Goal: Information Seeking & Learning: Learn about a topic

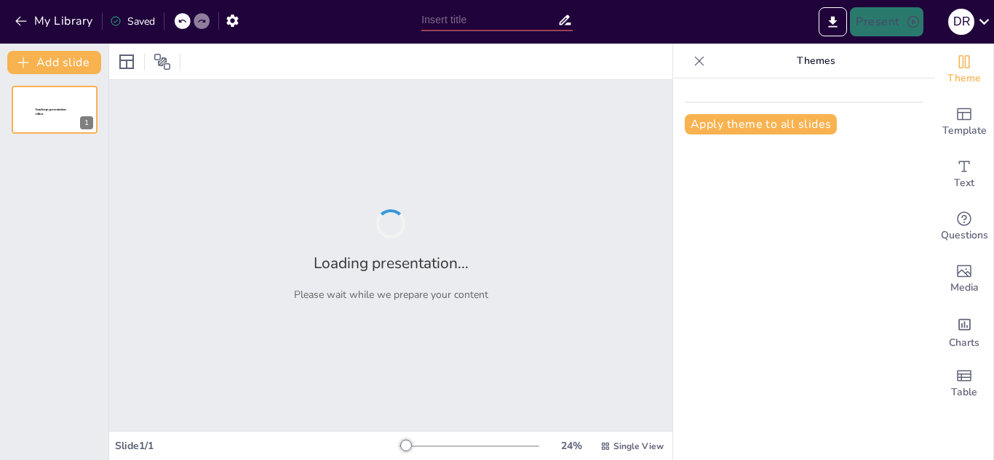
type input "Cucumis [PERSON_NAME]: Origen e Importancia del Melón en la Agricultura"
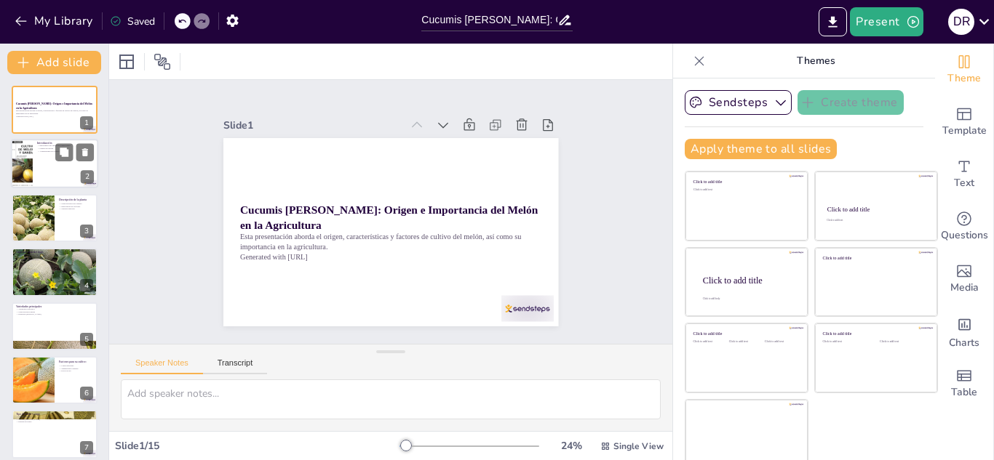
click at [43, 146] on p "Importancia del melón en la agricultura" at bounding box center [65, 146] width 57 height 3
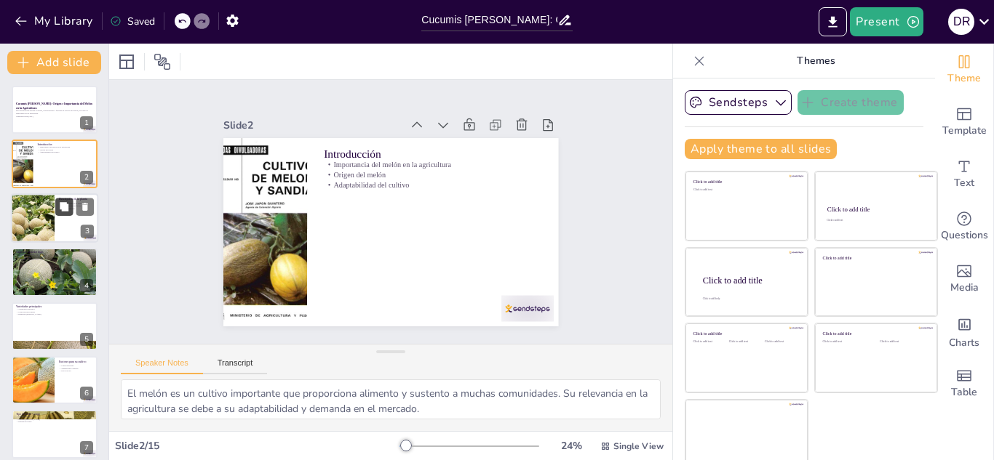
click at [56, 211] on button at bounding box center [63, 206] width 17 height 17
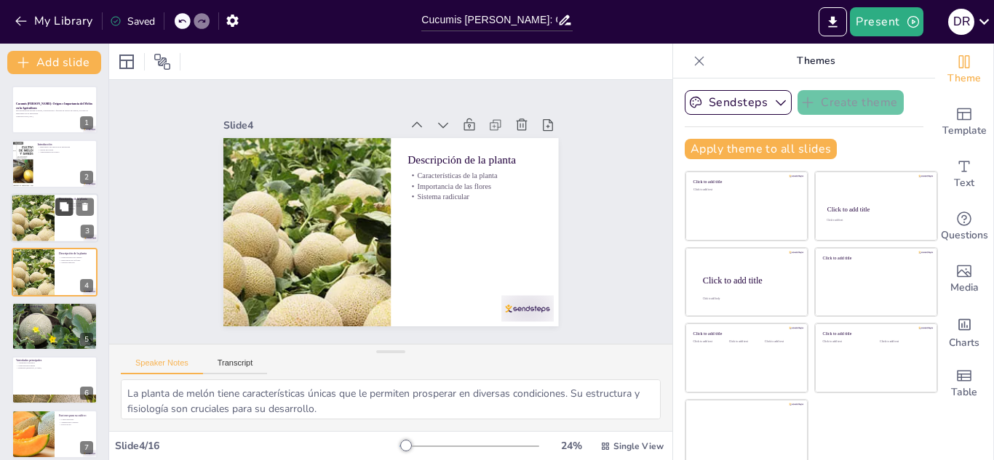
scroll to position [5, 0]
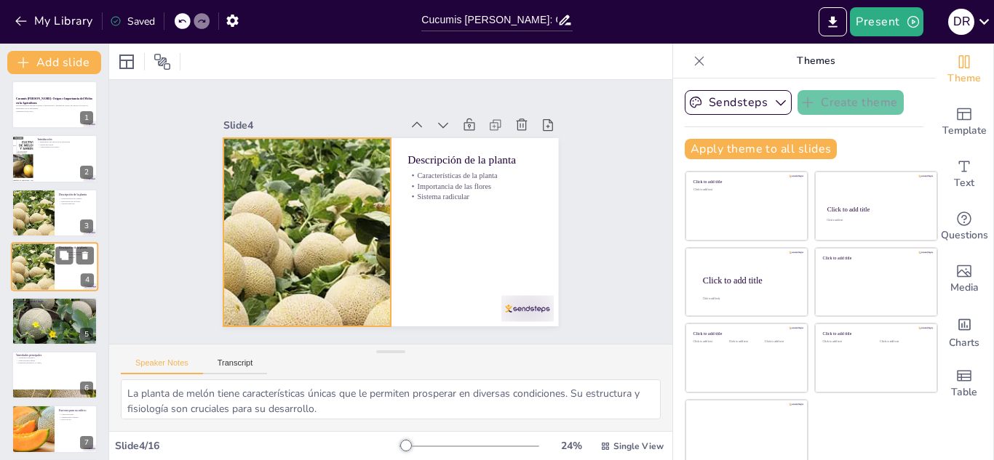
click at [53, 265] on div at bounding box center [32, 266] width 98 height 49
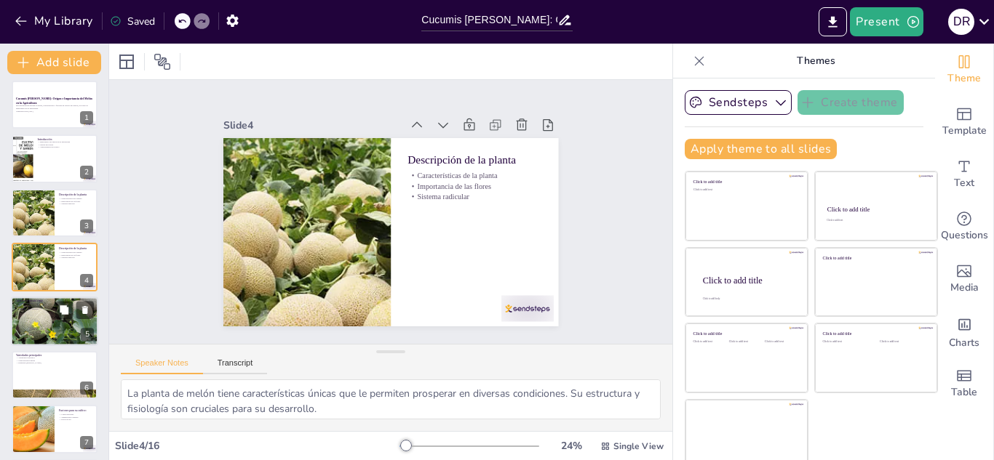
click at [66, 323] on div at bounding box center [54, 322] width 87 height 54
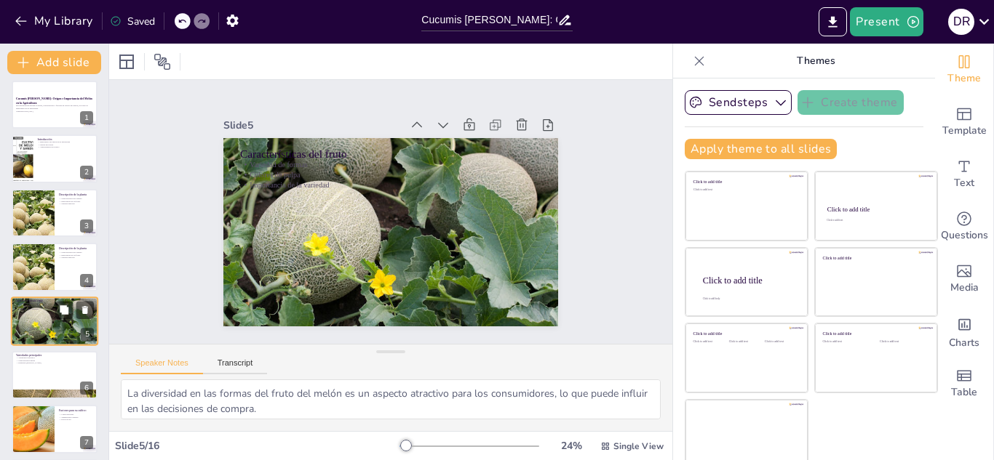
scroll to position [59, 0]
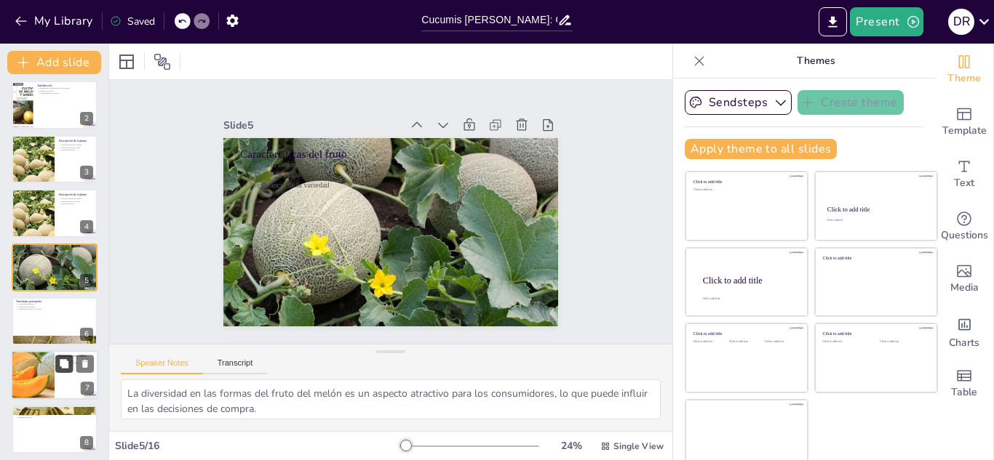
click at [66, 356] on button at bounding box center [63, 364] width 17 height 17
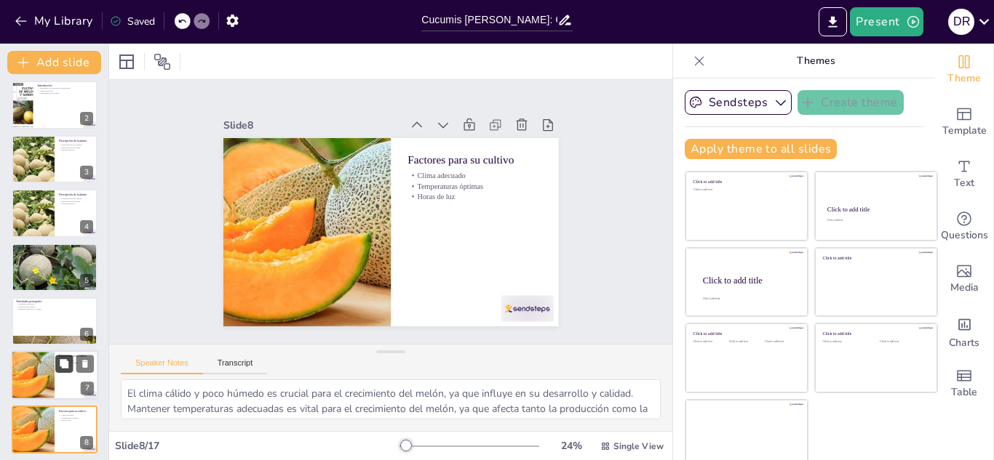
scroll to position [221, 0]
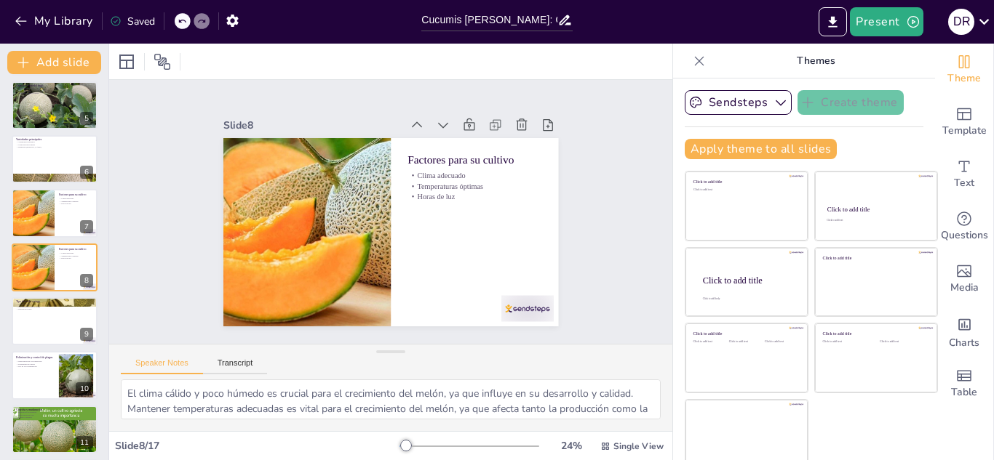
click at [179, 12] on div "My Library Saved" at bounding box center [123, 20] width 246 height 26
click at [183, 21] on icon at bounding box center [181, 21] width 9 height 9
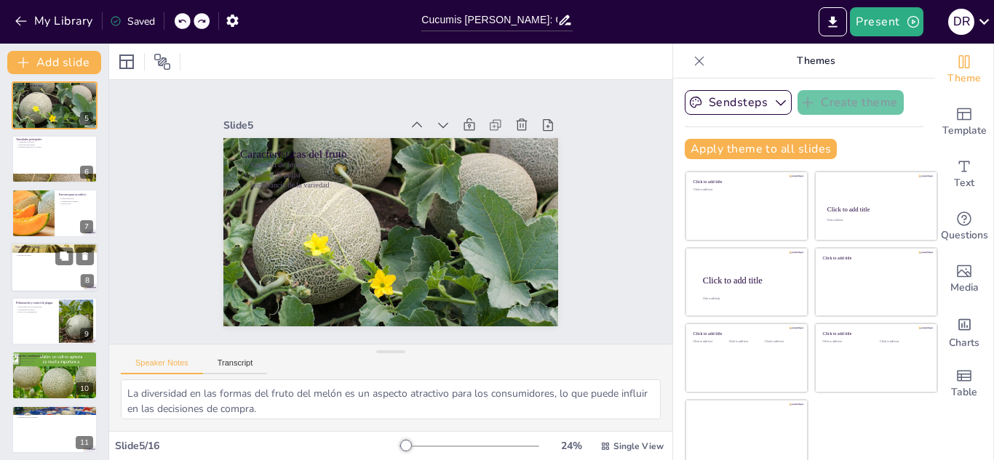
click at [49, 265] on div at bounding box center [54, 267] width 87 height 49
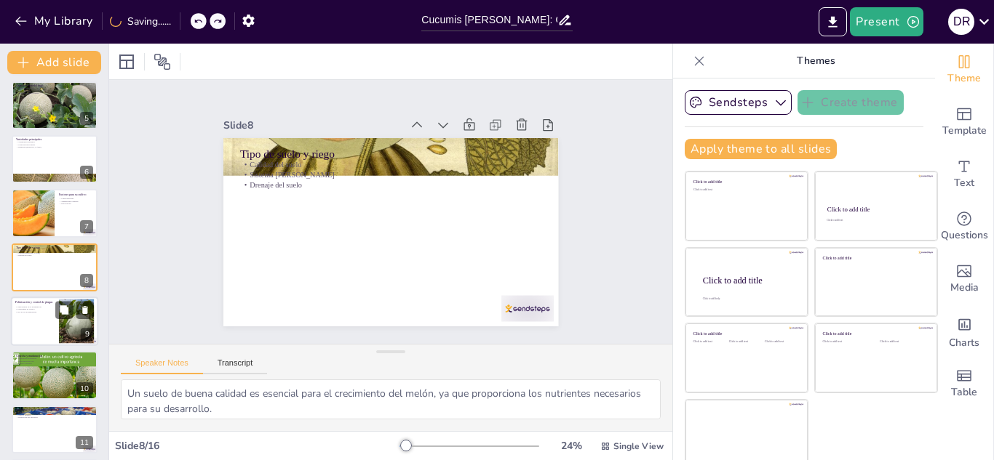
click at [49, 303] on p "Polinización y control de plagas" at bounding box center [34, 302] width 39 height 4
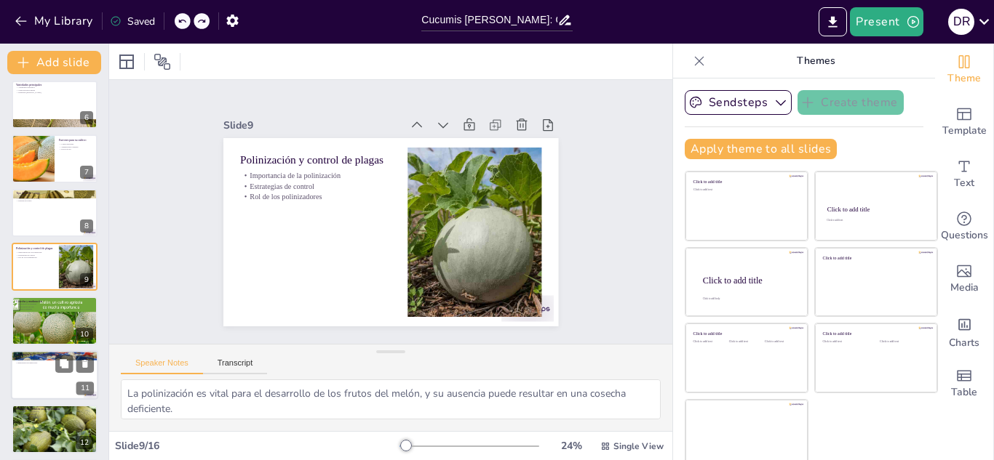
click at [43, 361] on p "Sabor y dulzura" at bounding box center [54, 360] width 79 height 3
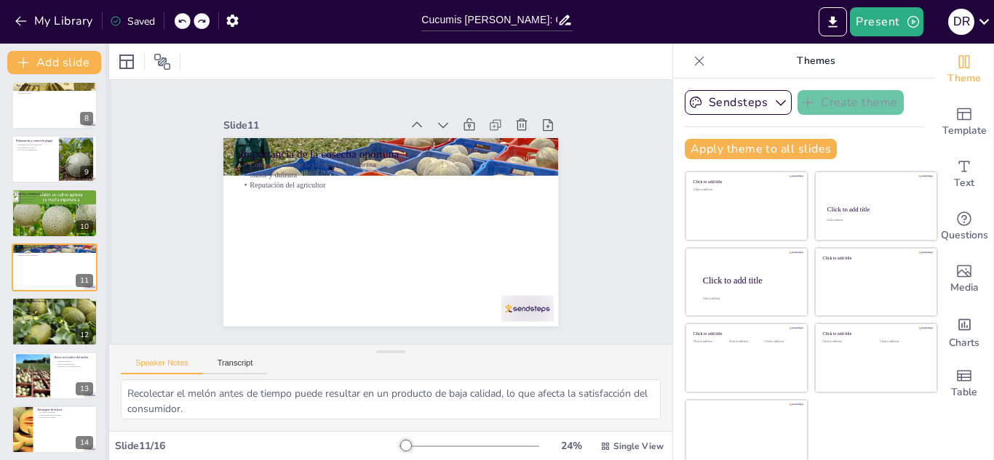
click at [105, 258] on div at bounding box center [108, 252] width 6 height 417
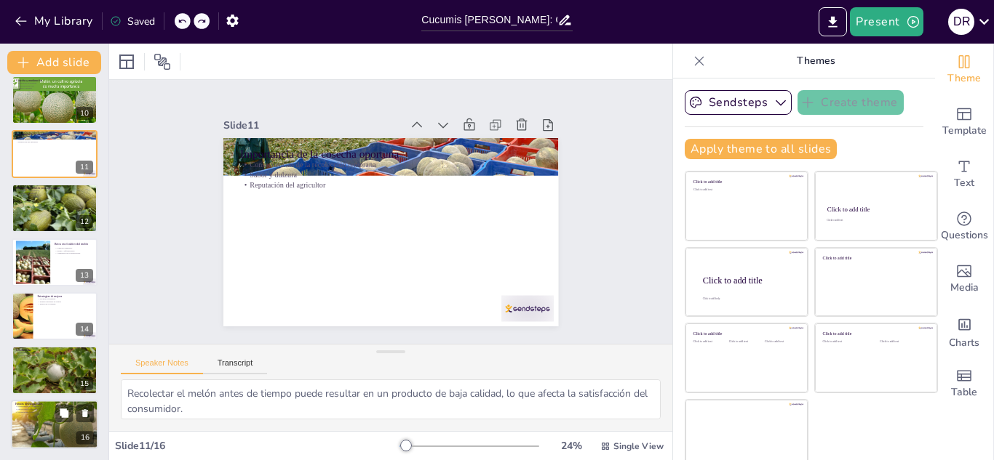
click at [50, 418] on div at bounding box center [54, 424] width 87 height 76
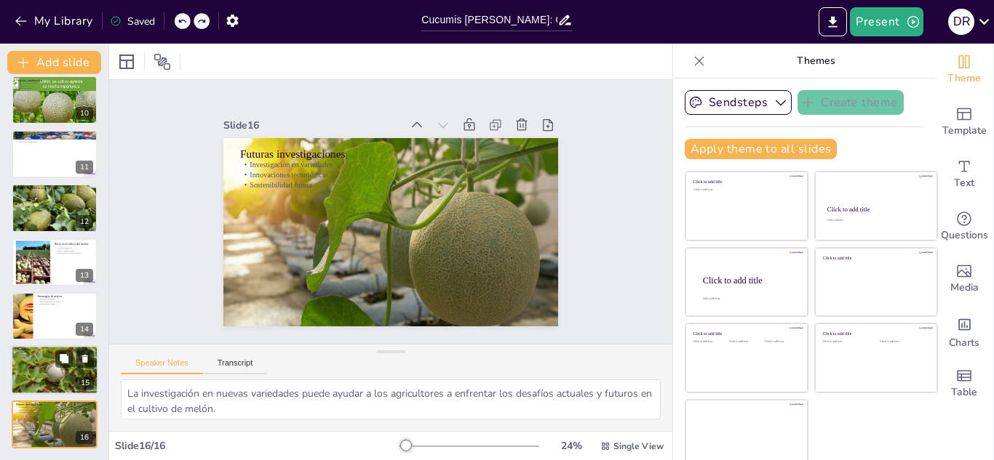
click at [36, 372] on div at bounding box center [54, 370] width 87 height 58
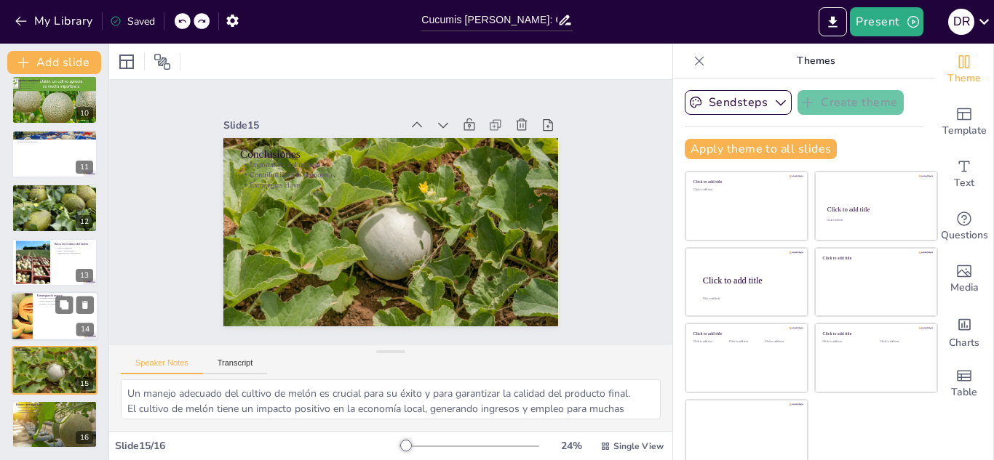
click at [36, 308] on div at bounding box center [54, 316] width 87 height 49
type textarea "La implementación de técnicas sostenibles es clave para mejorar la producción d…"
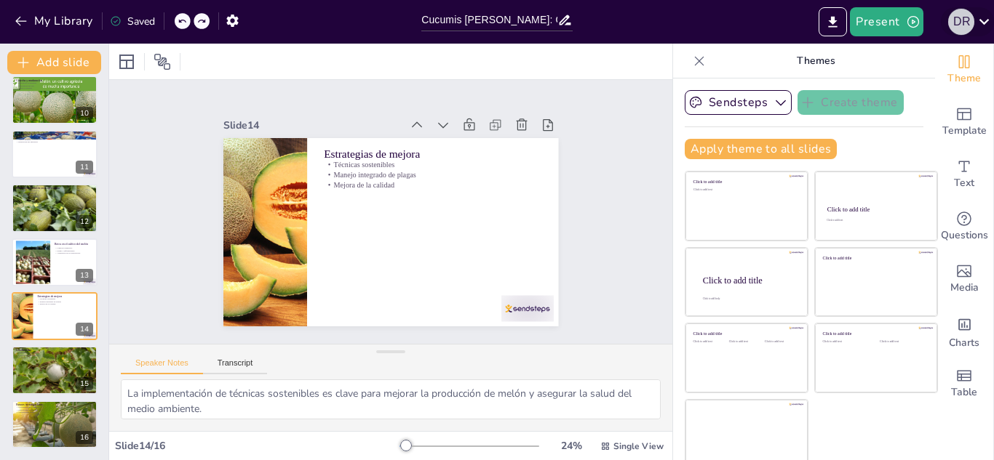
click at [966, 17] on div "D R" at bounding box center [961, 22] width 26 height 26
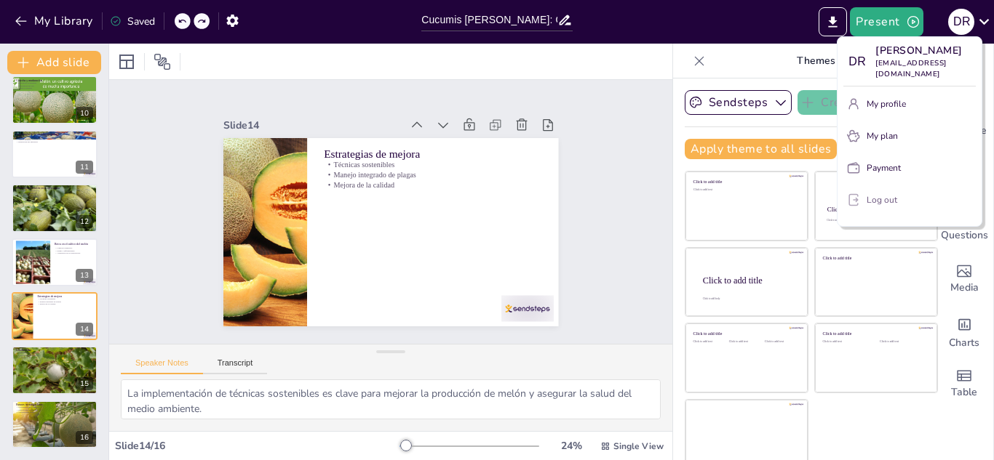
click at [882, 200] on p "Log out" at bounding box center [881, 199] width 31 height 13
